Goal: Task Accomplishment & Management: Manage account settings

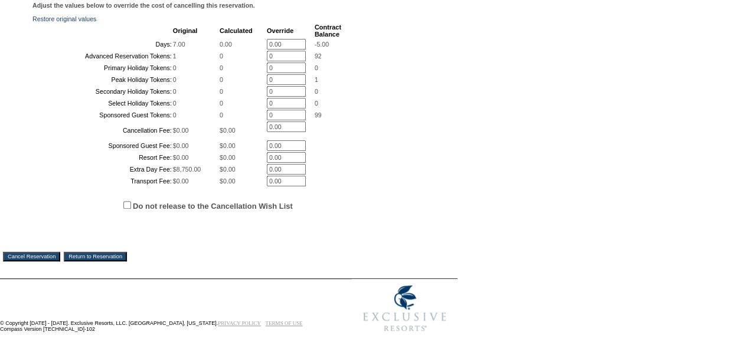
scroll to position [290, 0]
click at [48, 261] on input "Cancel Reservation" at bounding box center [31, 256] width 57 height 9
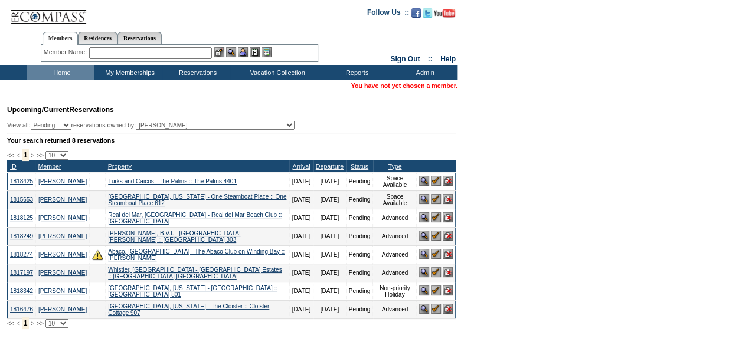
click at [434, 296] on img at bounding box center [436, 291] width 10 height 10
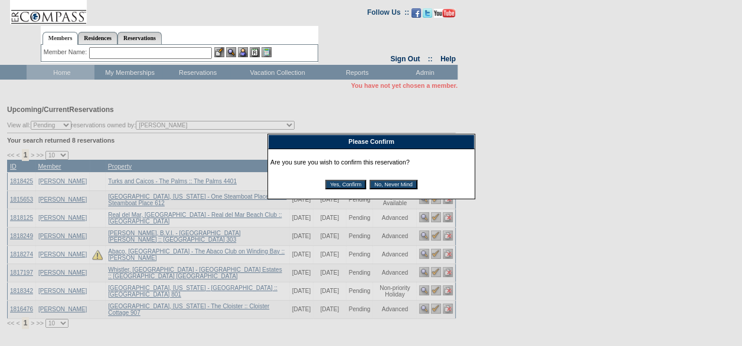
click at [359, 184] on input "Yes, Confirm" at bounding box center [345, 184] width 41 height 9
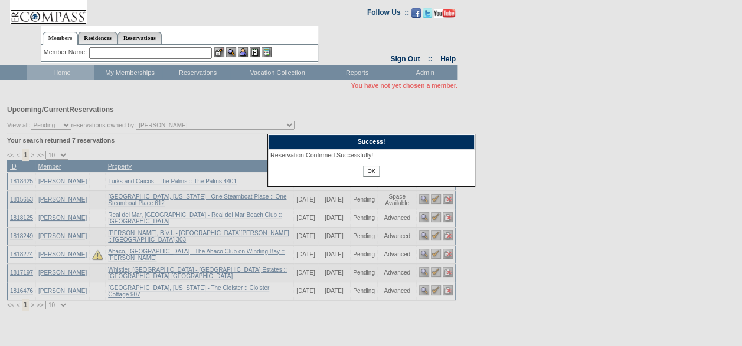
click at [369, 170] on input "OK" at bounding box center [371, 171] width 16 height 11
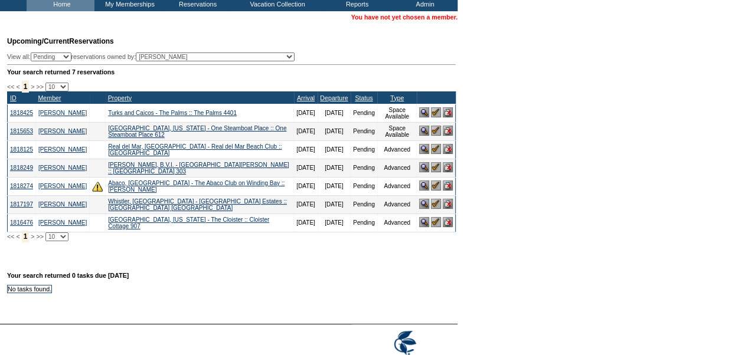
scroll to position [71, 0]
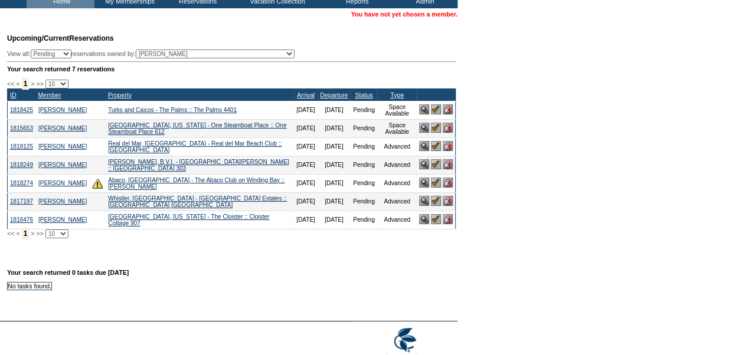
click at [435, 224] on img at bounding box center [436, 219] width 10 height 10
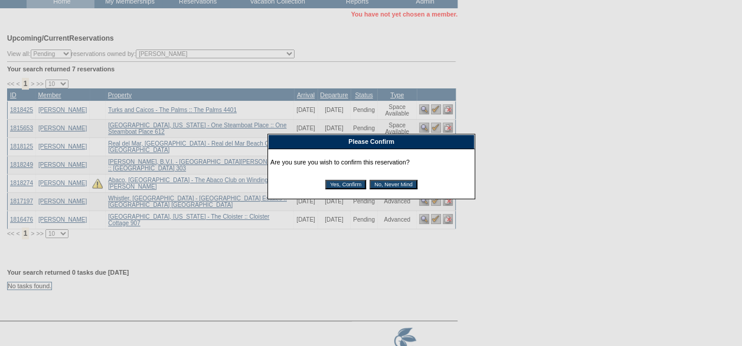
click at [351, 184] on input "Yes, Confirm" at bounding box center [345, 184] width 41 height 9
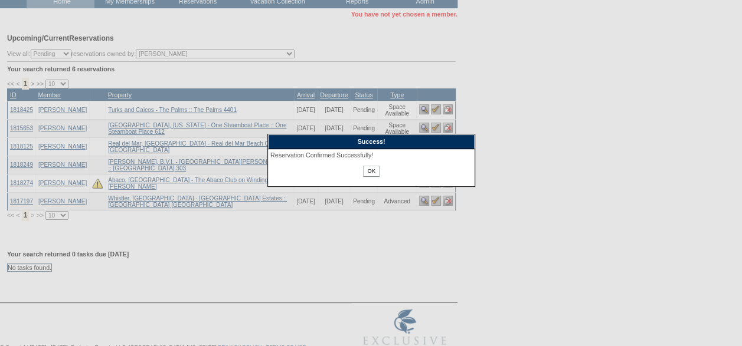
click at [370, 175] on input "OK" at bounding box center [371, 171] width 16 height 11
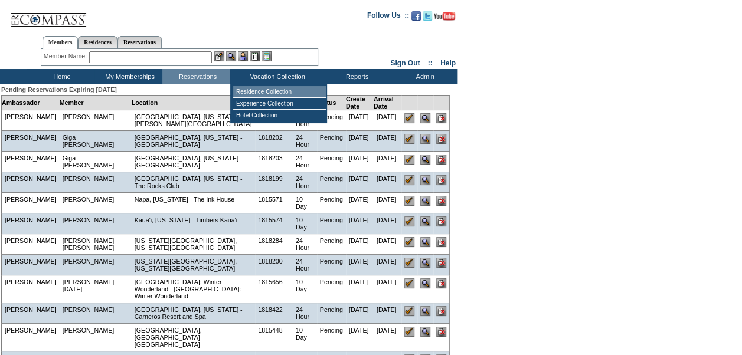
click at [261, 90] on td "Residence Collection" at bounding box center [279, 92] width 93 height 12
